Goal: Task Accomplishment & Management: Manage account settings

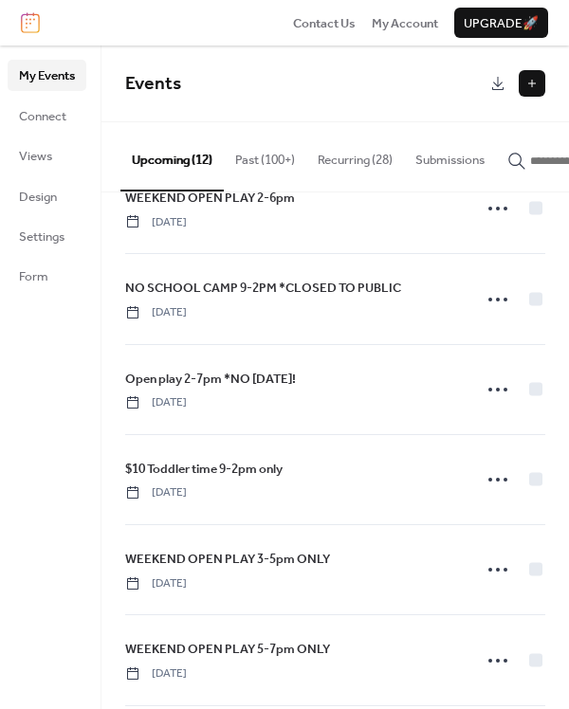
scroll to position [605, 0]
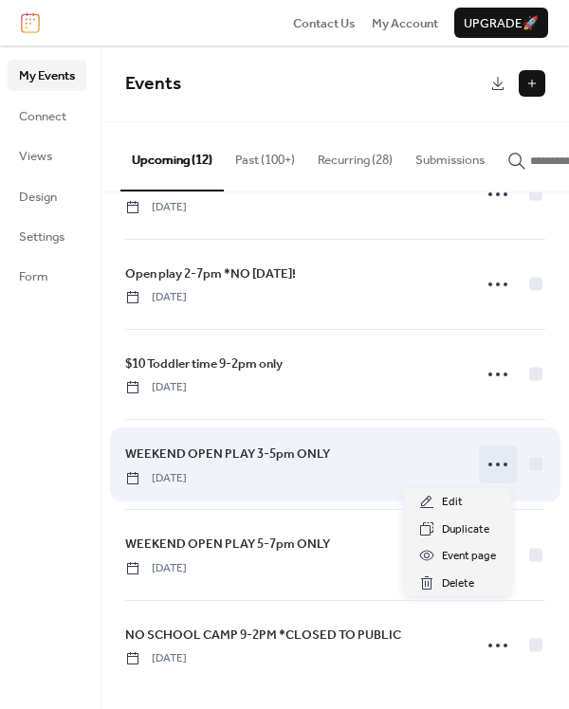
click at [494, 464] on icon at bounding box center [498, 465] width 30 height 30
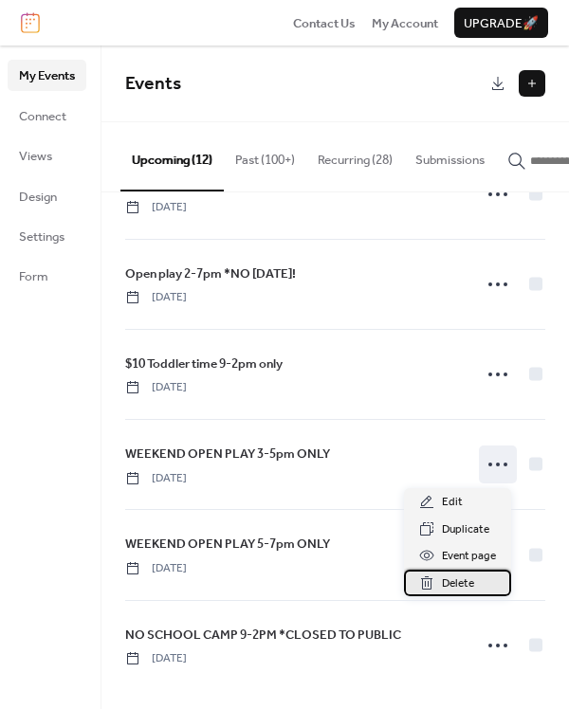
click at [471, 585] on span "Delete" at bounding box center [458, 584] width 32 height 19
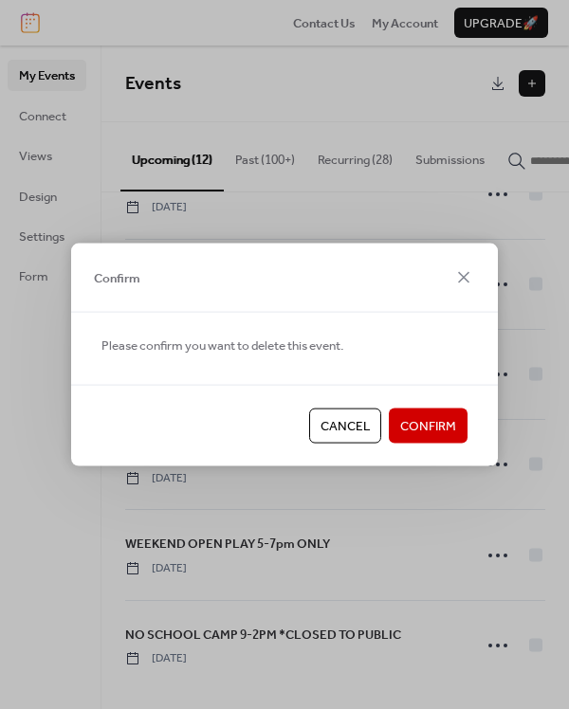
click at [435, 425] on span "Confirm" at bounding box center [428, 426] width 56 height 19
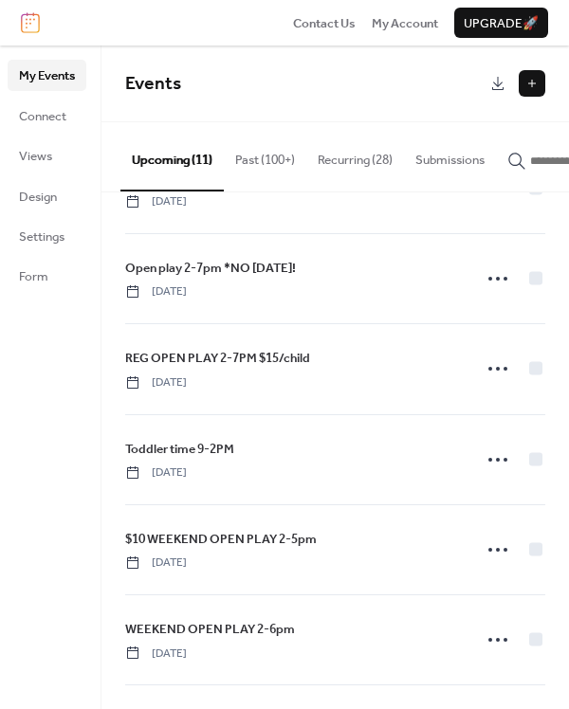
scroll to position [0, 0]
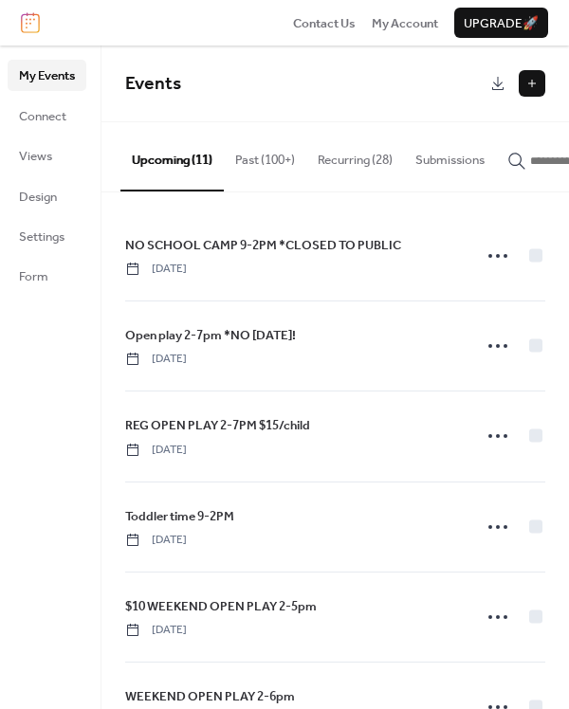
click at [357, 399] on div "REG OPEN PLAY 2-7PM $15/child [DATE]" at bounding box center [335, 436] width 420 height 89
click at [275, 160] on button "Past (100+)" at bounding box center [265, 155] width 83 height 66
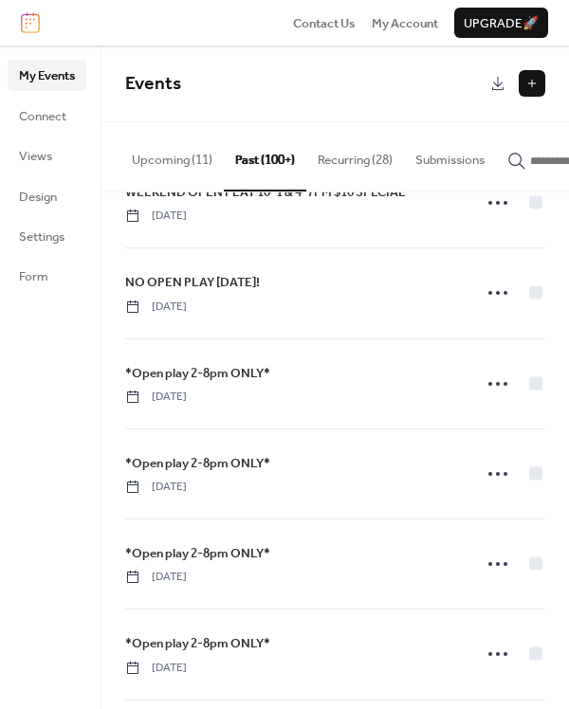
scroll to position [2485, 0]
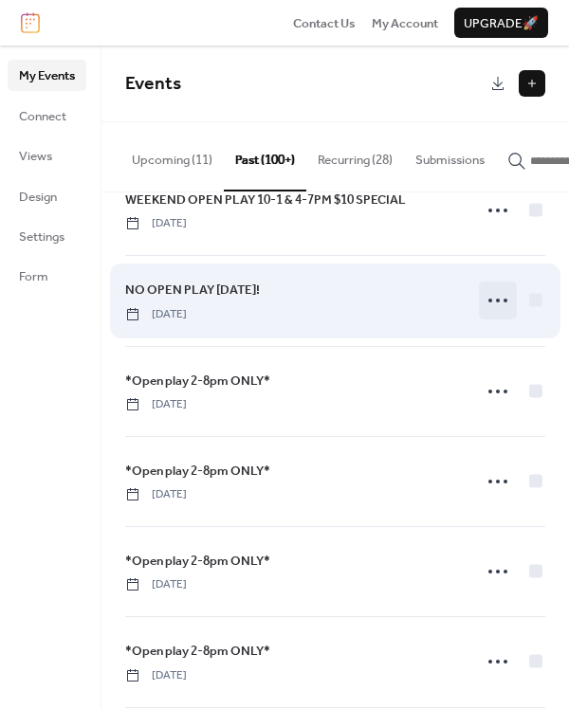
click at [489, 292] on icon at bounding box center [498, 300] width 30 height 30
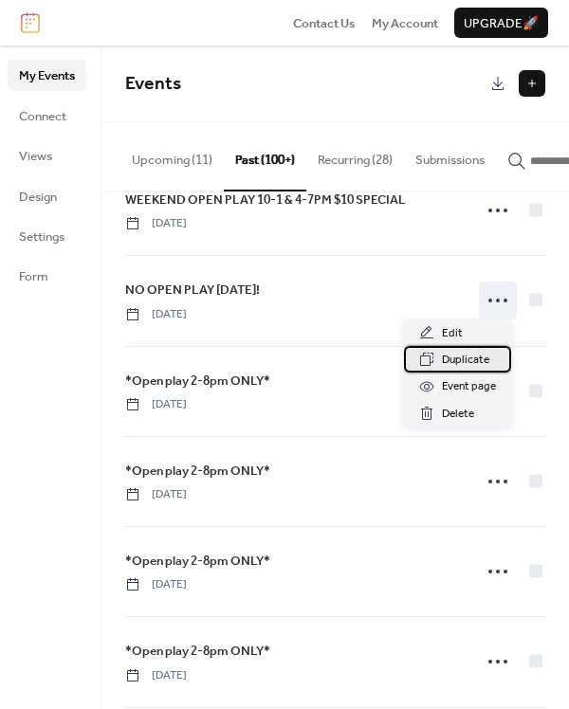
click at [482, 361] on span "Duplicate" at bounding box center [465, 360] width 47 height 19
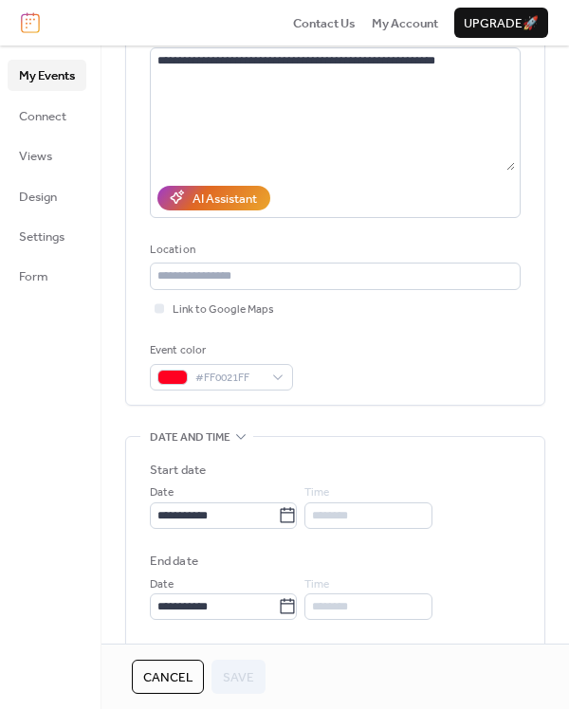
scroll to position [244, 0]
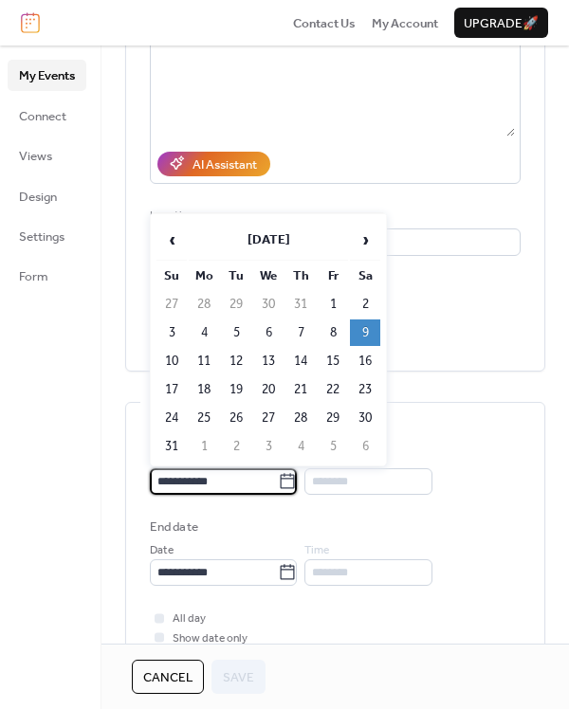
click at [245, 480] on input "**********" at bounding box center [214, 481] width 128 height 27
click at [367, 247] on span "›" at bounding box center [365, 240] width 28 height 38
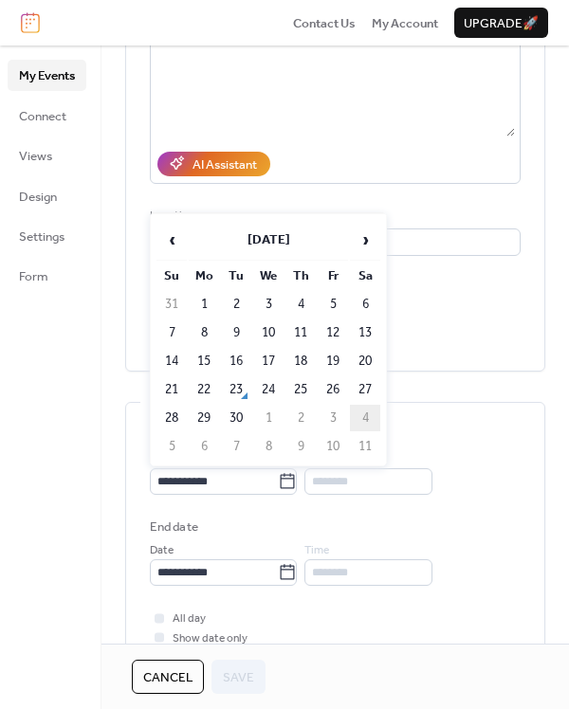
click at [370, 419] on td "4" at bounding box center [365, 418] width 30 height 27
type input "**********"
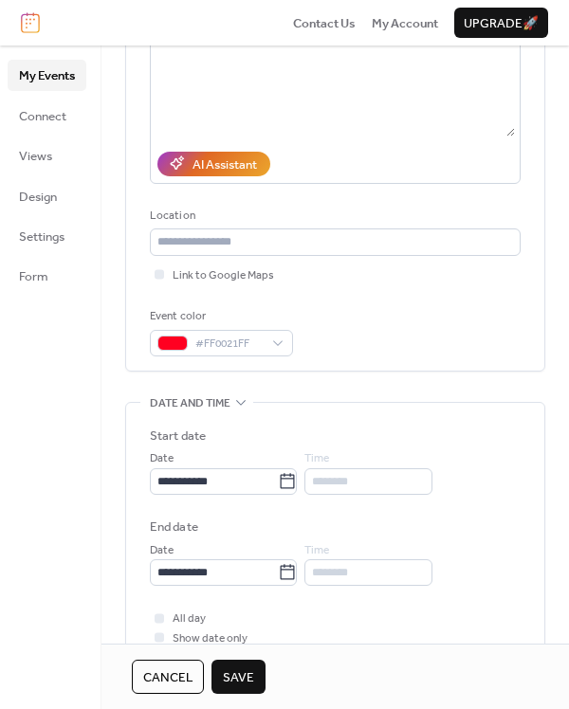
click at [248, 680] on span "Save" at bounding box center [238, 678] width 31 height 19
